Goal: Transaction & Acquisition: Book appointment/travel/reservation

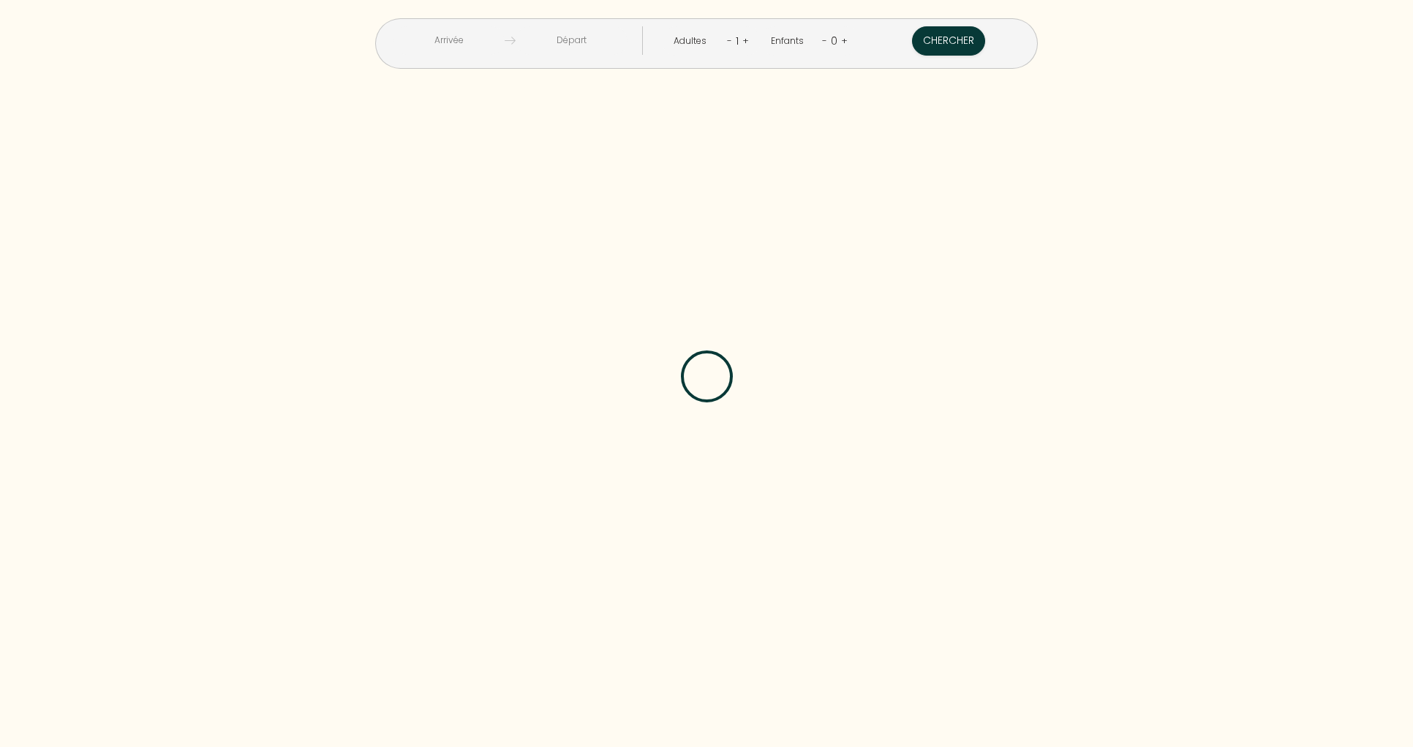
click at [497, 44] on input "text" at bounding box center [449, 40] width 112 height 29
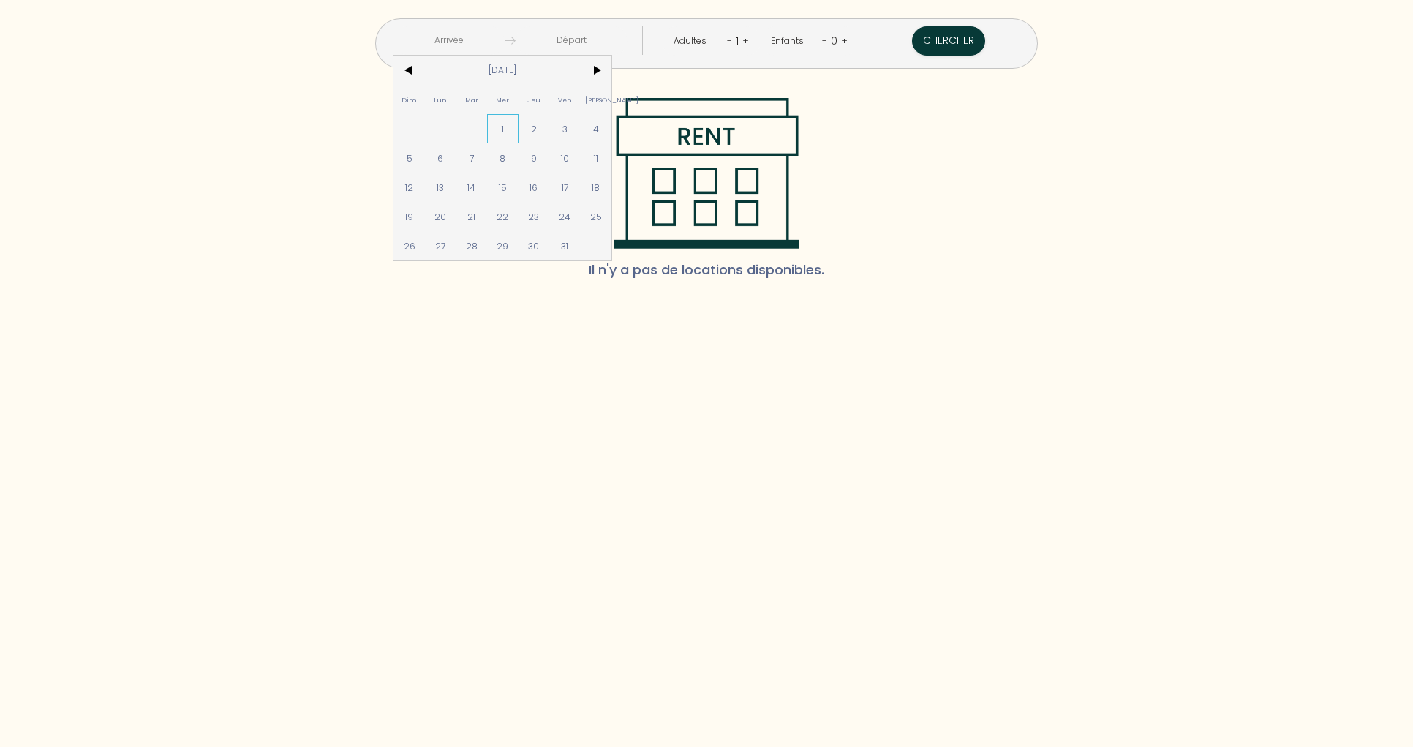
click at [518, 124] on span "1" at bounding box center [502, 128] width 31 height 29
type input "Mer [DATE]"
type input "Jeu [DATE]"
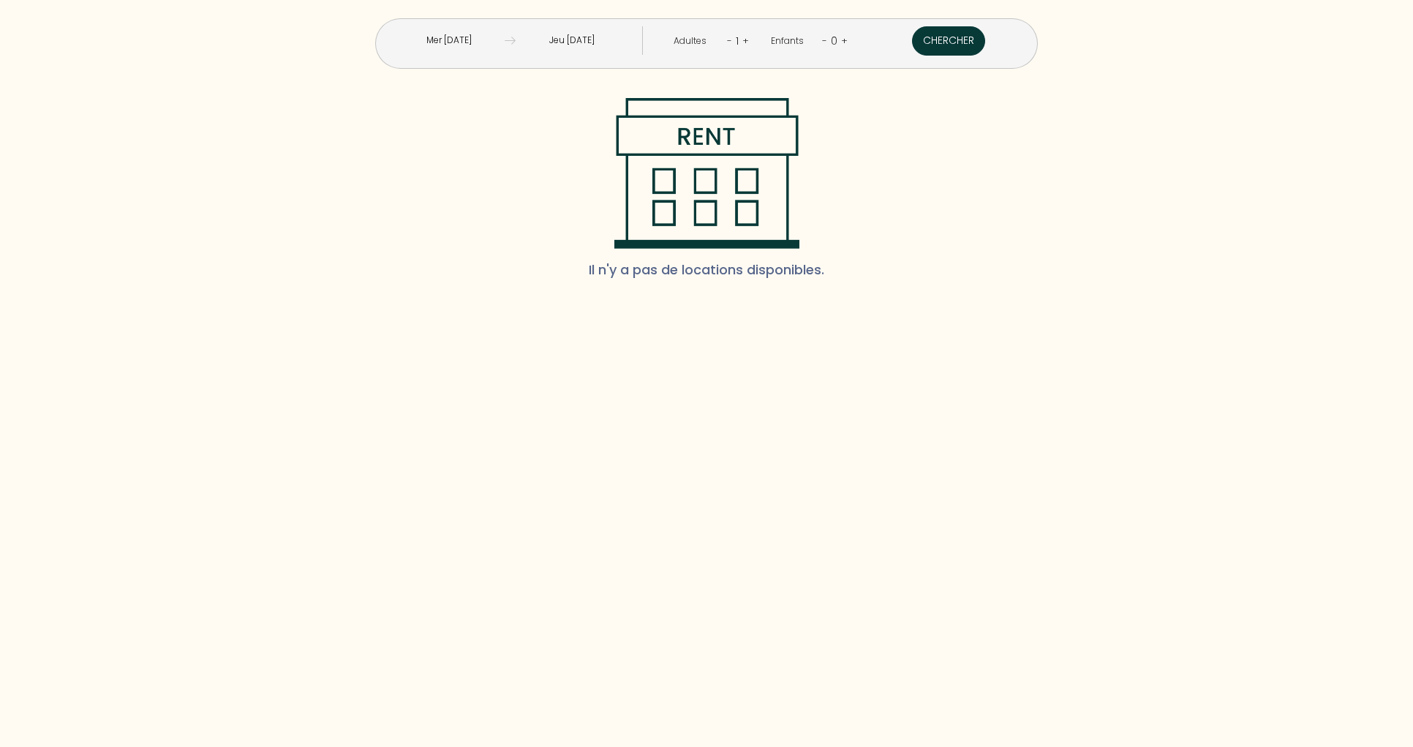
click at [912, 50] on button "Chercher" at bounding box center [948, 40] width 73 height 29
click at [505, 42] on input "Mer [DATE]" at bounding box center [449, 40] width 112 height 29
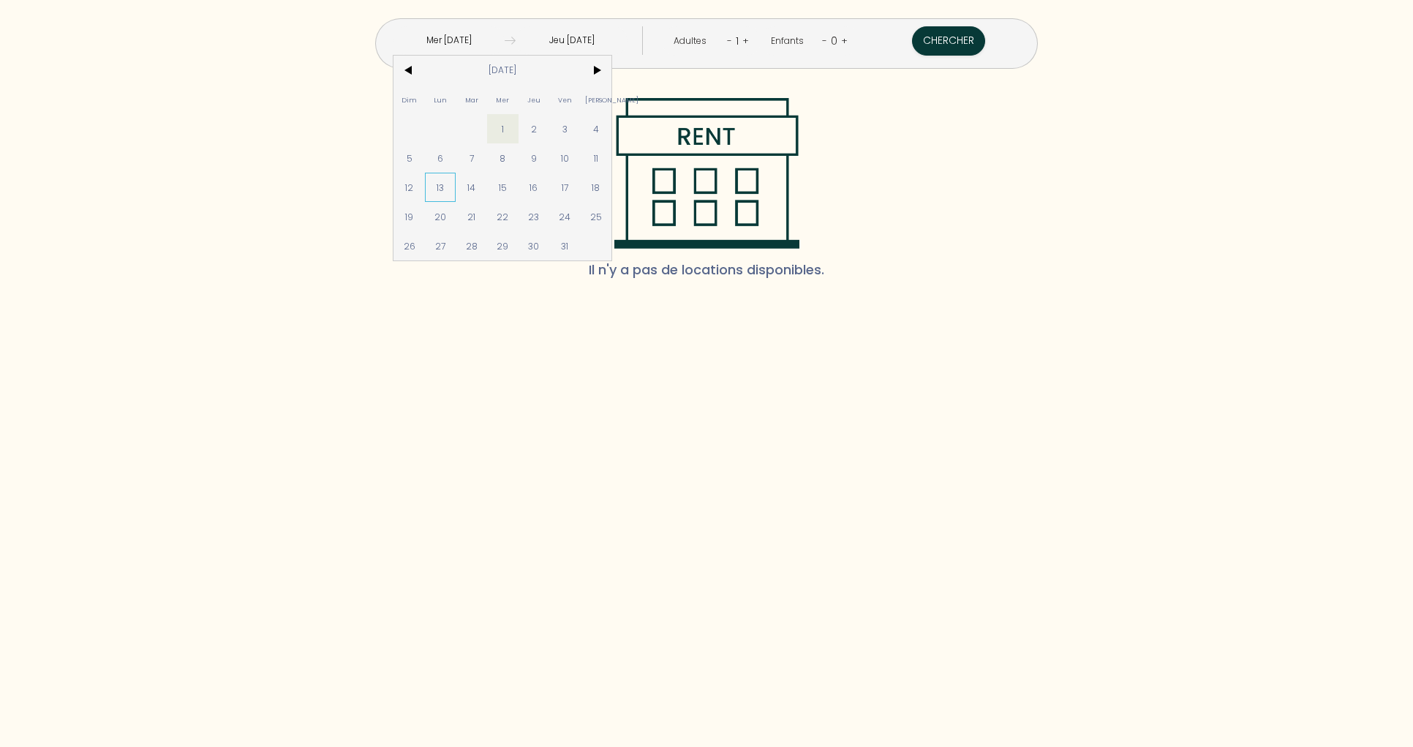
click at [456, 194] on span "13" at bounding box center [440, 187] width 31 height 29
type input "Lun [DATE]"
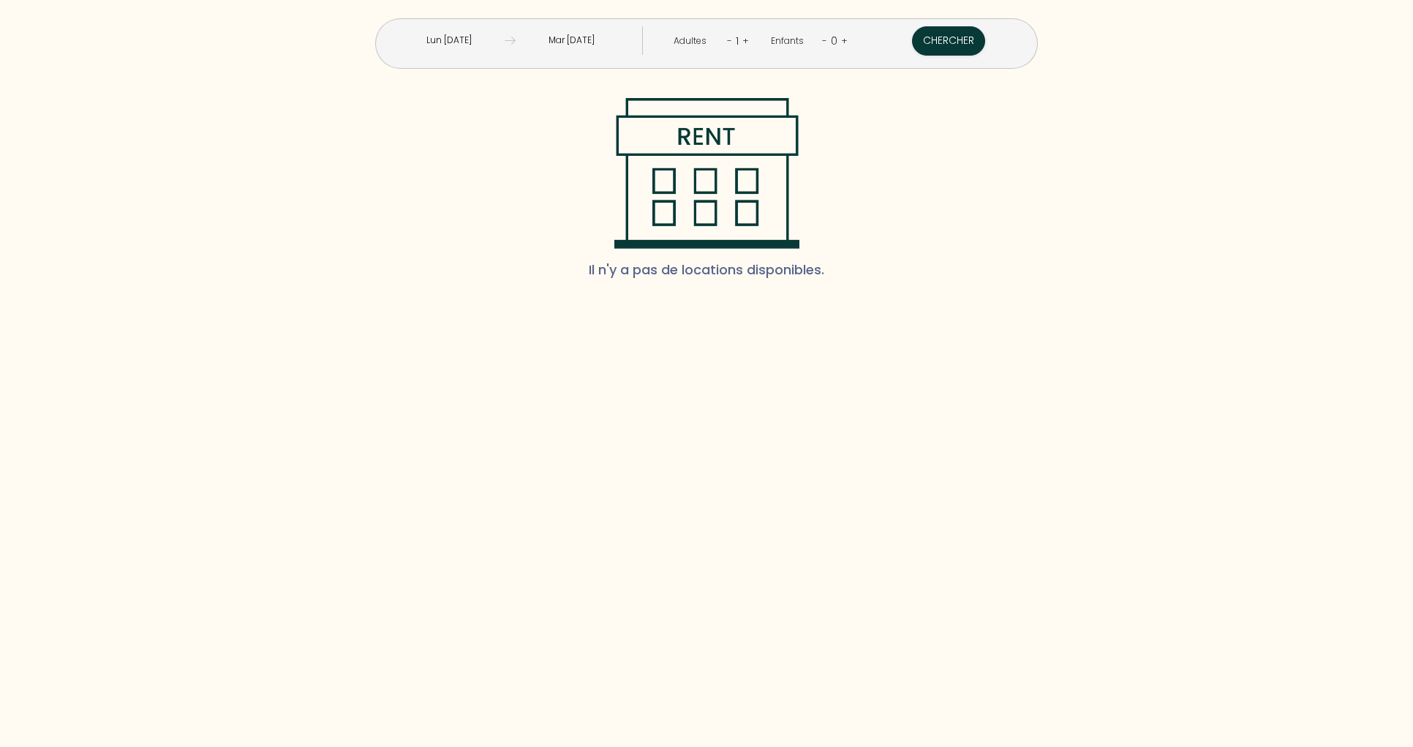
click at [562, 29] on input "Mar [DATE]" at bounding box center [572, 40] width 112 height 29
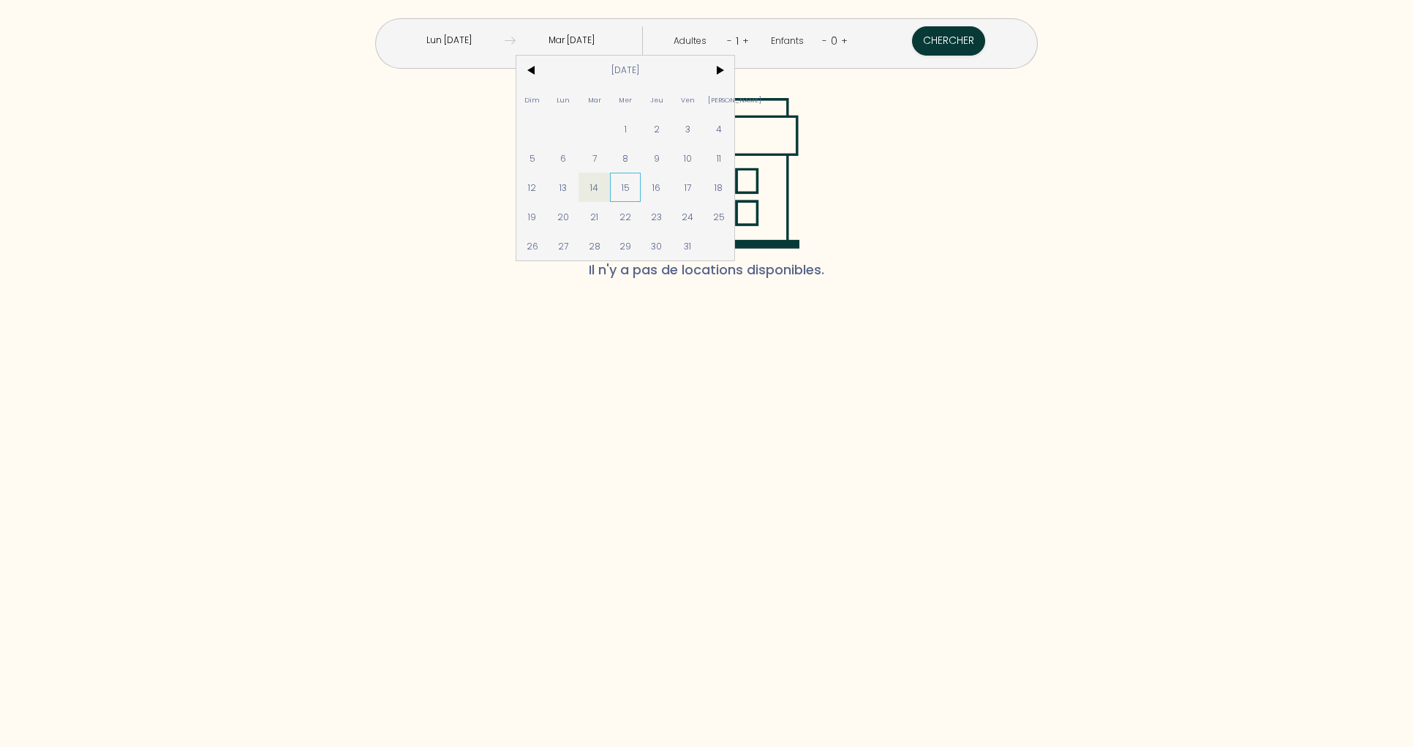
click at [641, 187] on span "15" at bounding box center [625, 187] width 31 height 29
type input "Mer [DATE]"
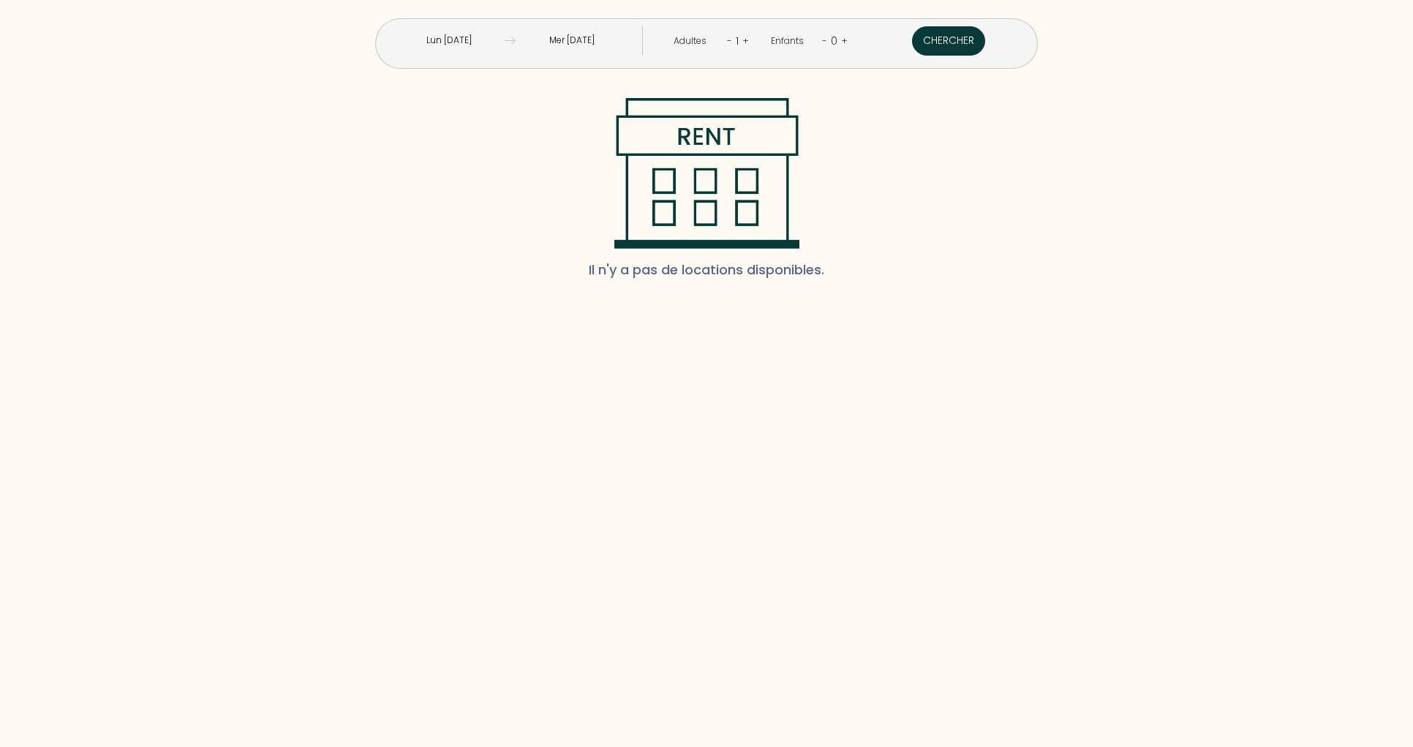
click at [917, 33] on button "Chercher" at bounding box center [948, 40] width 73 height 29
